Goal: Navigation & Orientation: Find specific page/section

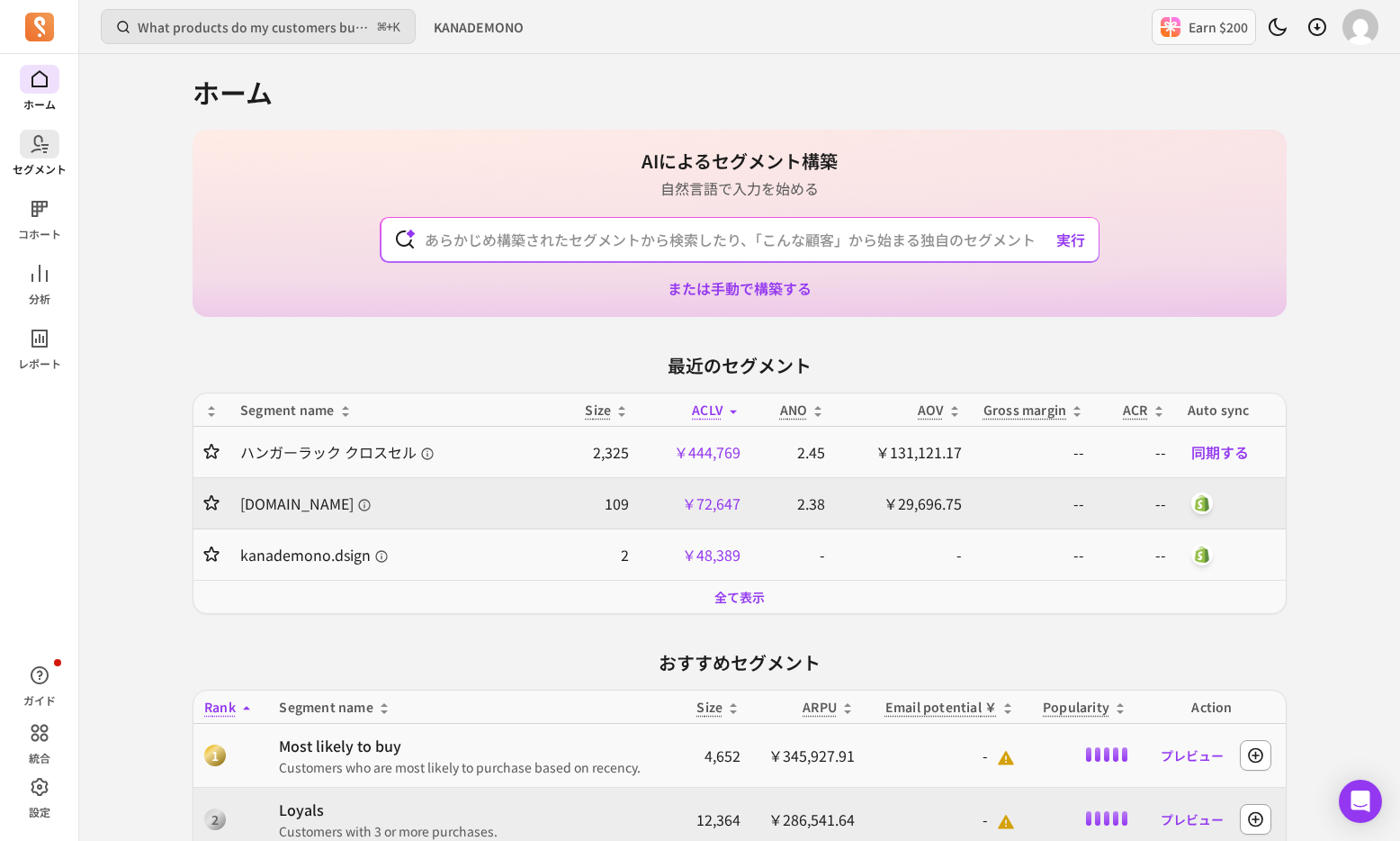
click at [43, 152] on icon at bounding box center [39, 143] width 22 height 22
